Goal: Task Accomplishment & Management: Complete application form

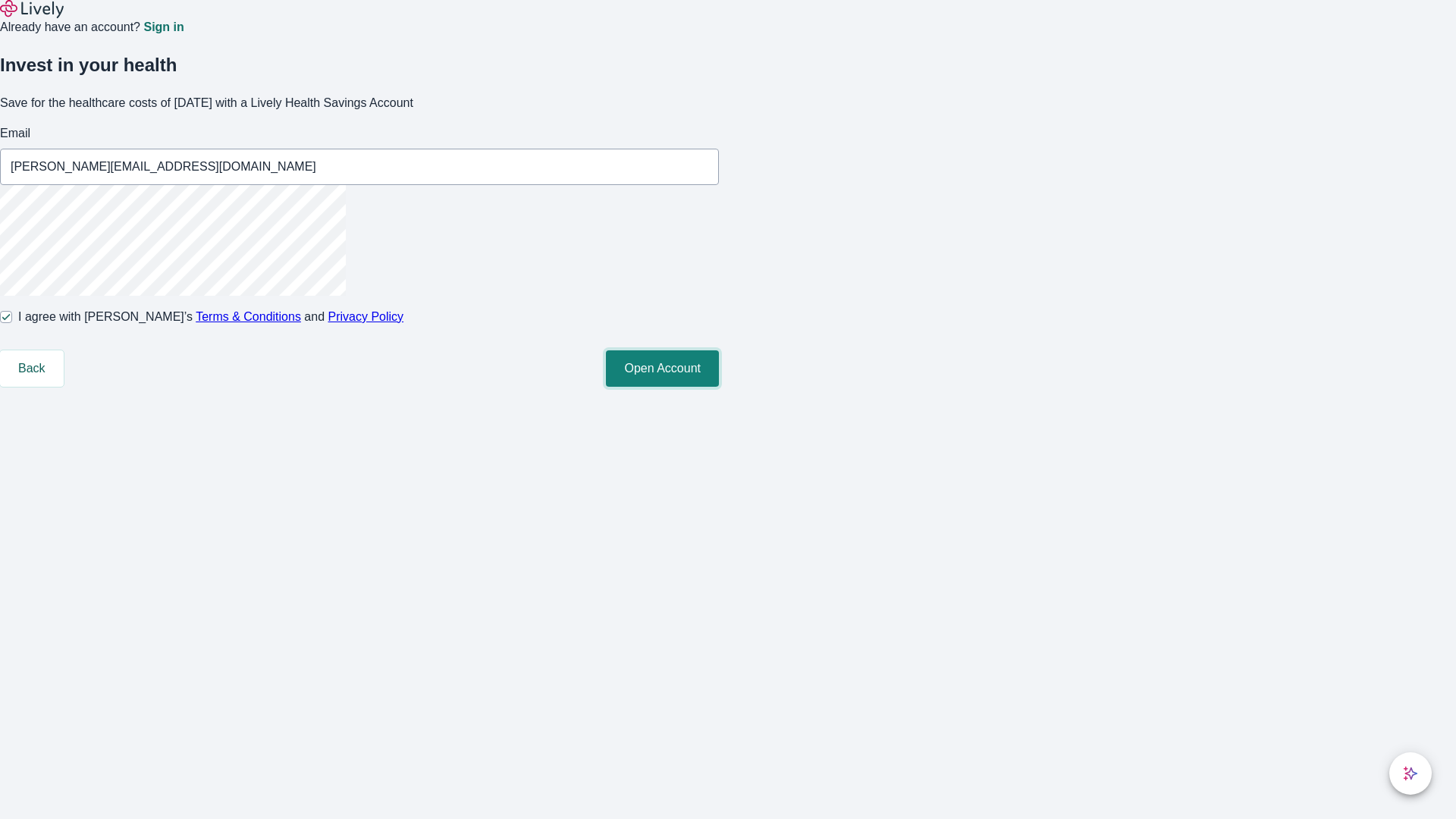
click at [719, 387] on button "Open Account" at bounding box center [663, 368] width 113 height 37
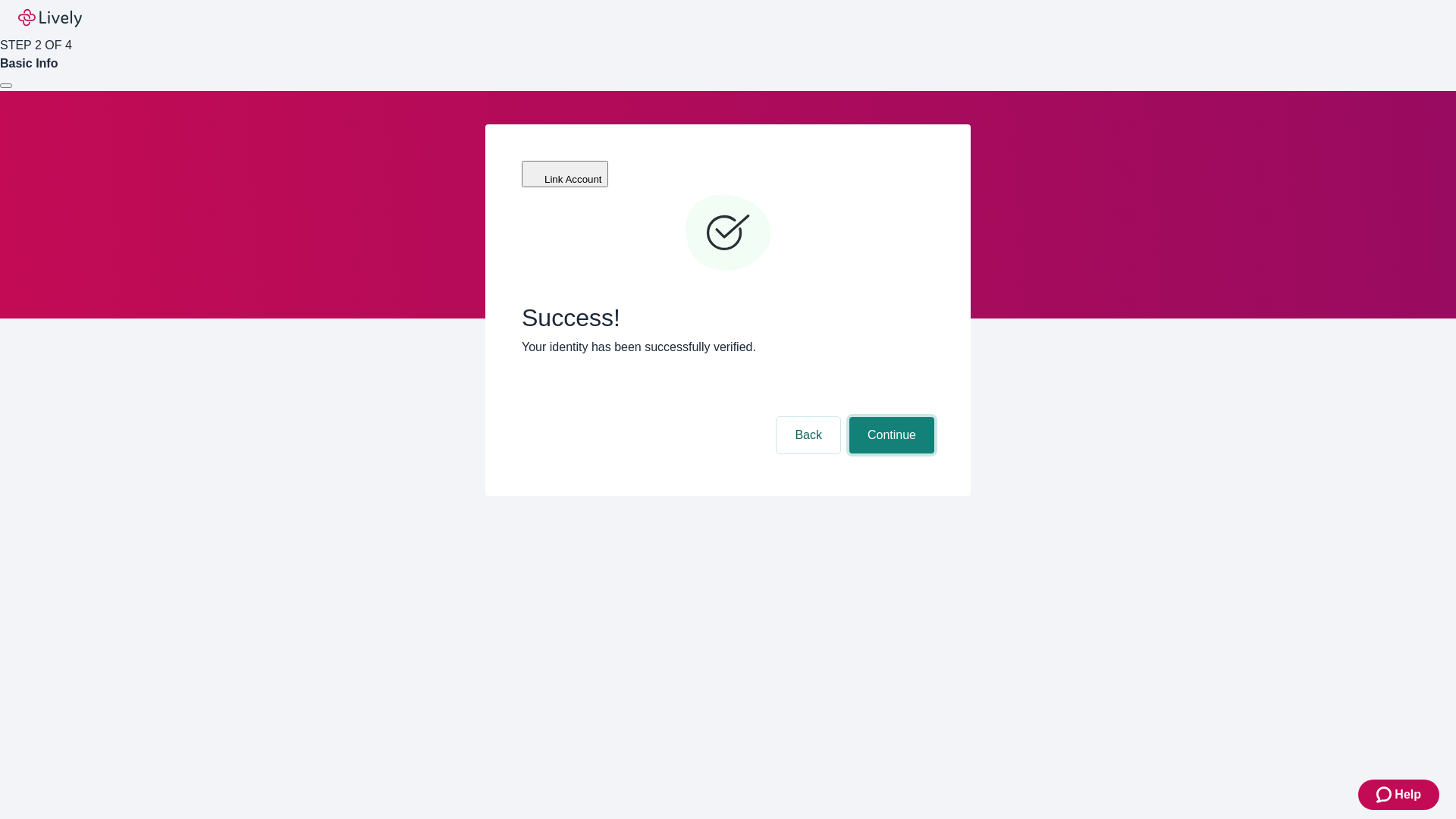
click at [889, 417] on button "Continue" at bounding box center [892, 435] width 85 height 37
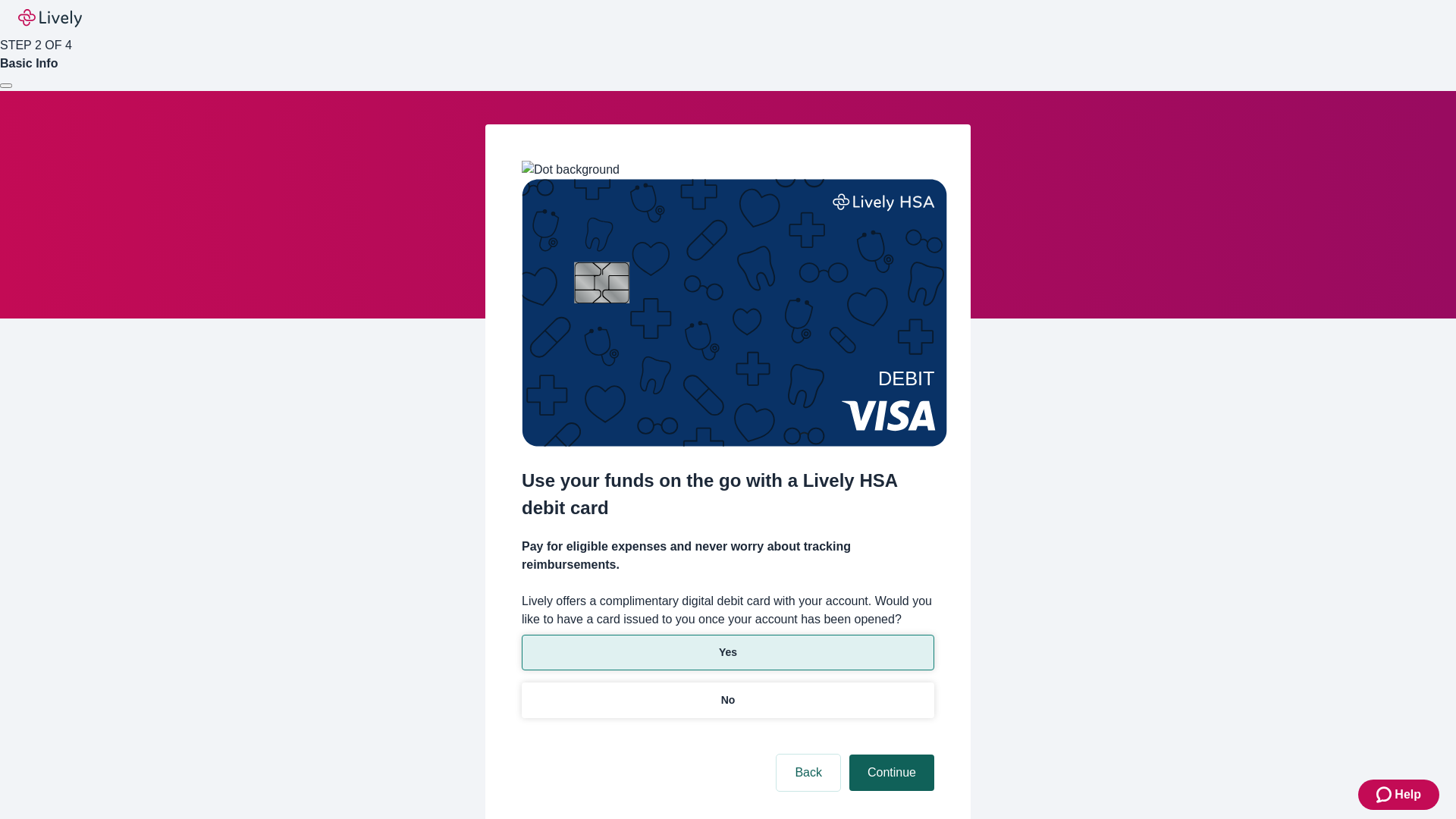
click at [727, 644] on p "Yes" at bounding box center [728, 652] width 18 height 16
click at [889, 754] on button "Continue" at bounding box center [892, 773] width 85 height 37
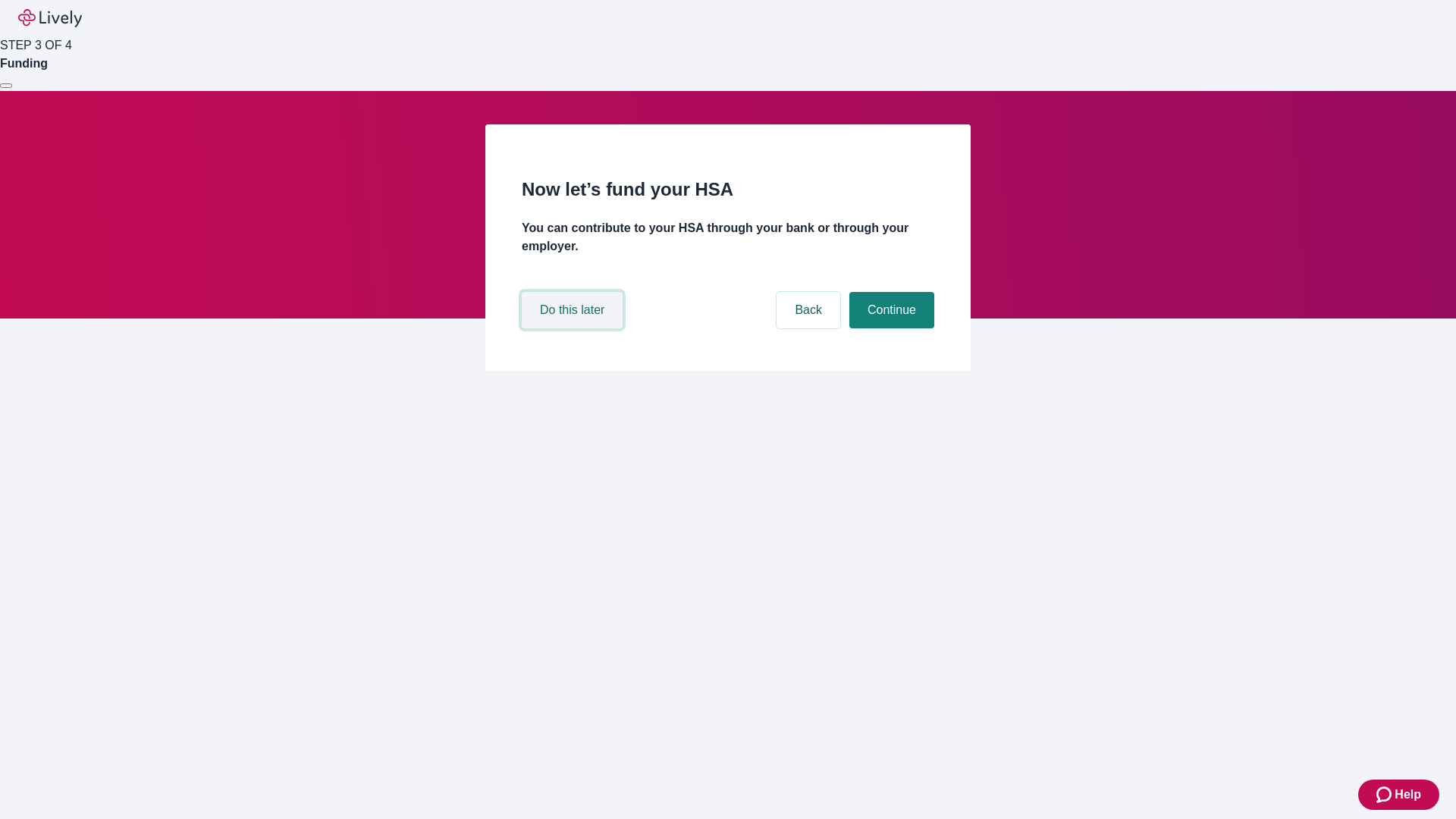
click at [574, 328] on button "Do this later" at bounding box center [572, 310] width 101 height 37
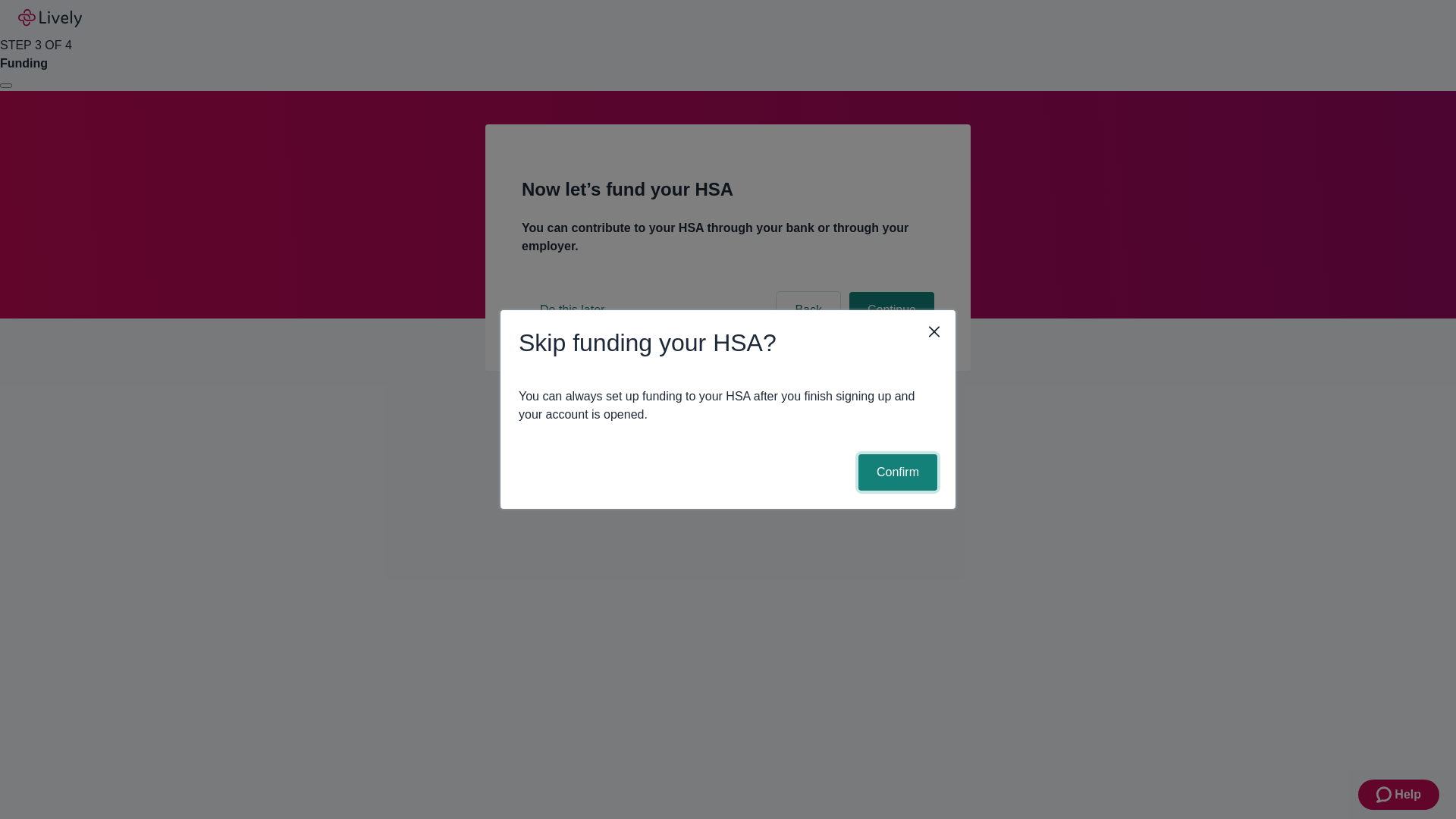
click at [896, 472] on button "Confirm" at bounding box center [898, 473] width 79 height 37
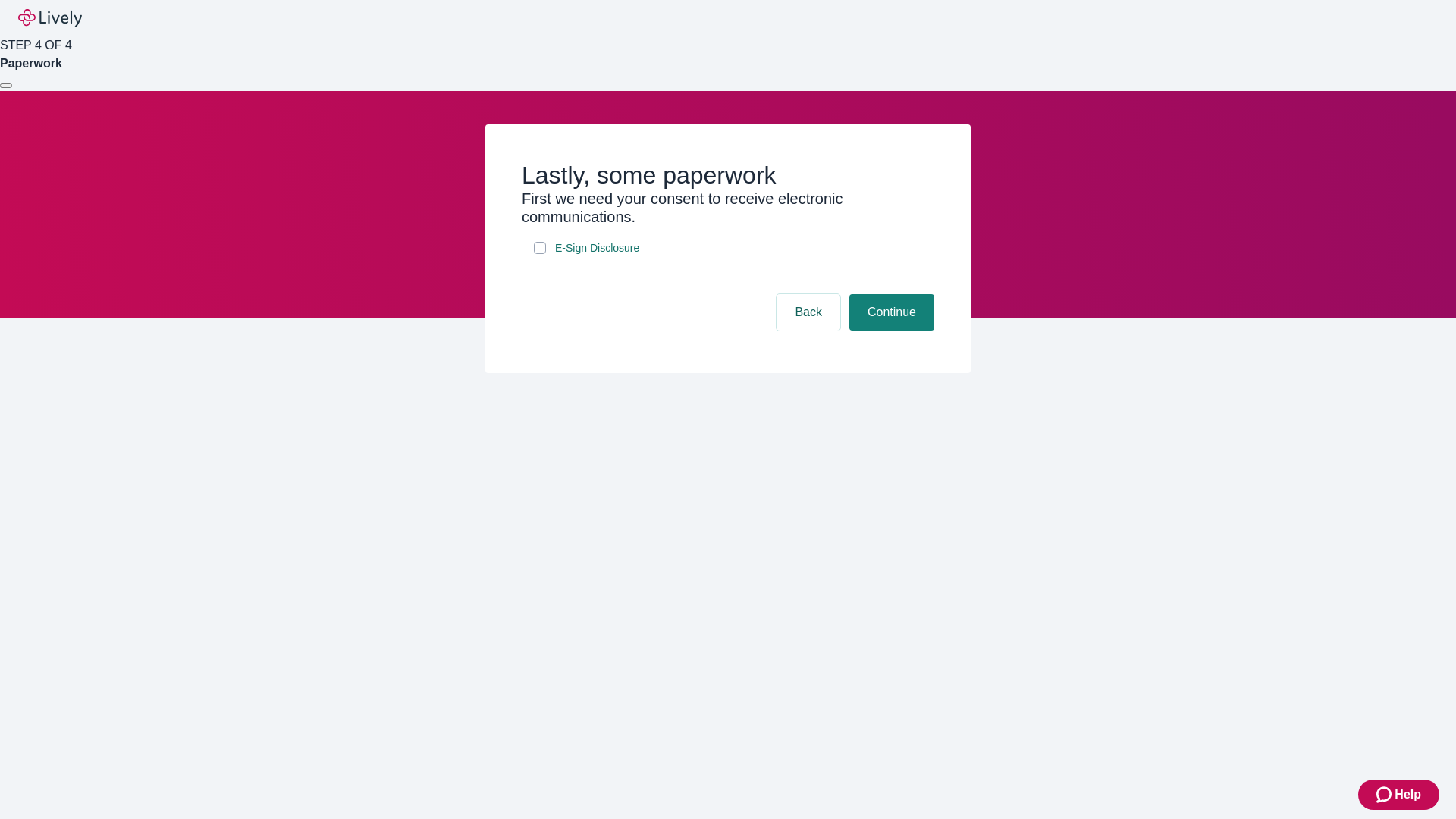
click at [540, 254] on input "E-Sign Disclosure" at bounding box center [540, 248] width 12 height 12
checkbox input "true"
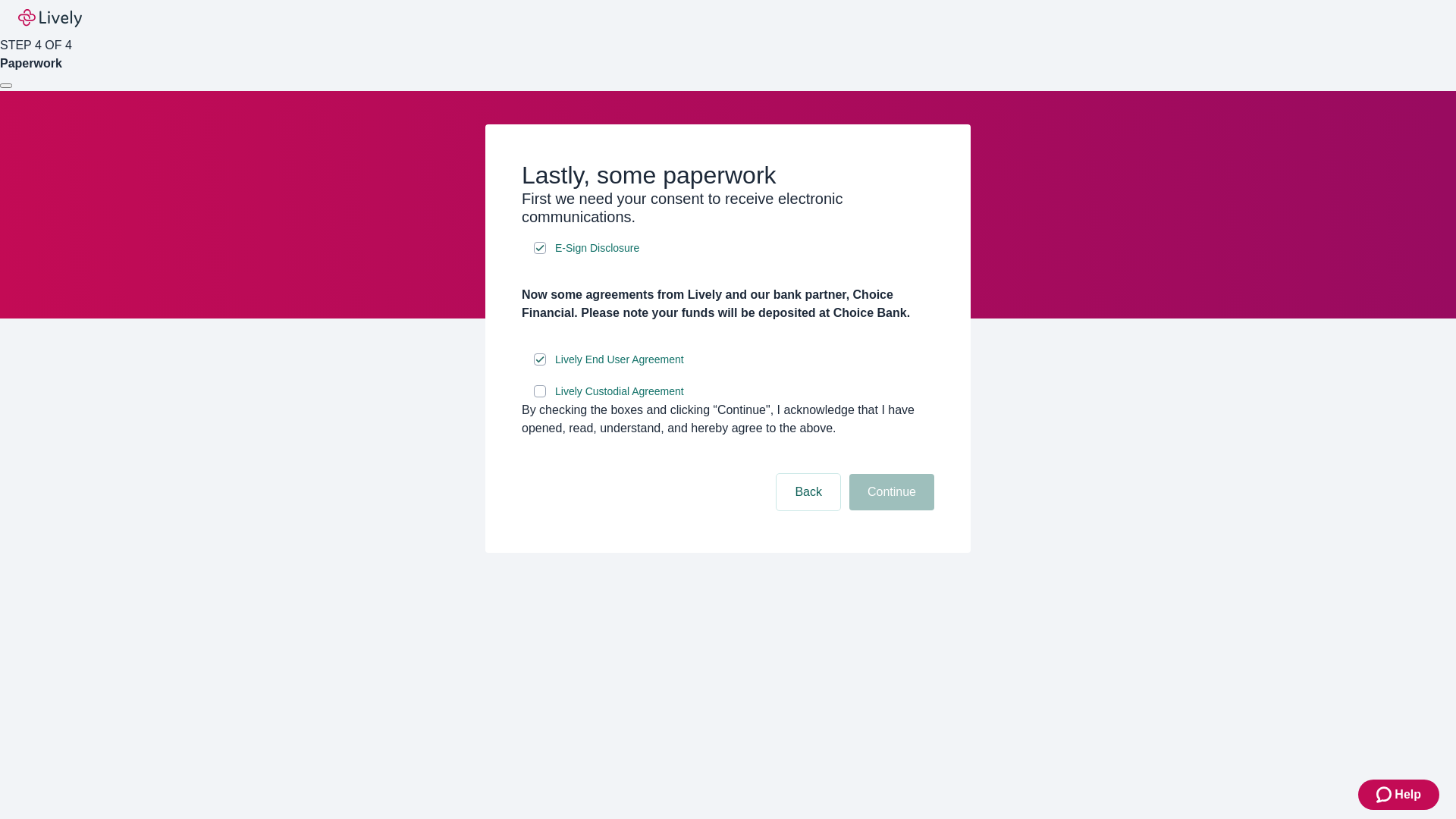
click at [540, 397] on input "Lively Custodial Agreement" at bounding box center [540, 391] width 12 height 12
checkbox input "true"
click at [889, 510] on button "Continue" at bounding box center [892, 492] width 85 height 37
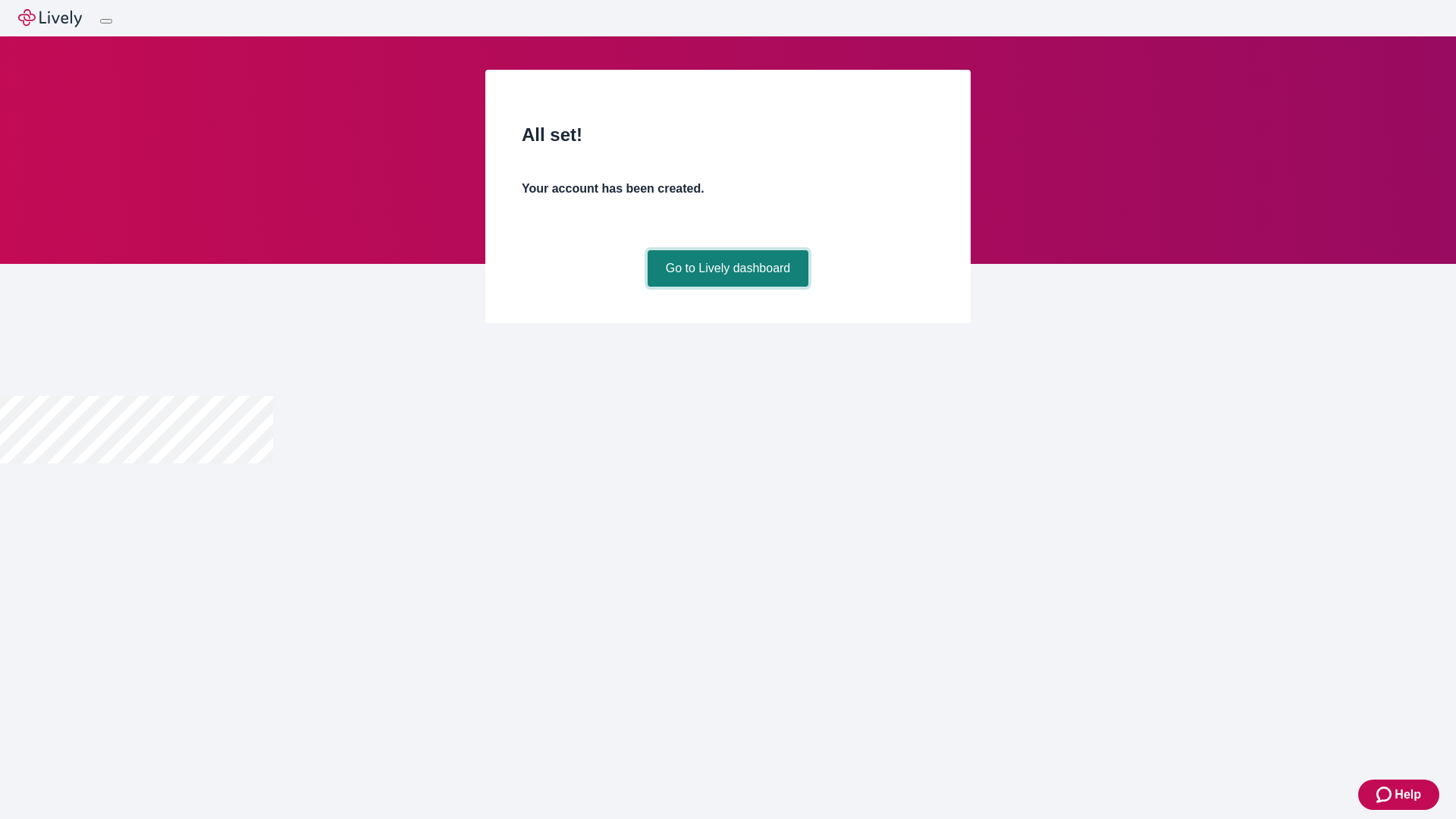
click at [727, 286] on link "Go to Lively dashboard" at bounding box center [728, 269] width 161 height 37
